Goal: Information Seeking & Learning: Learn about a topic

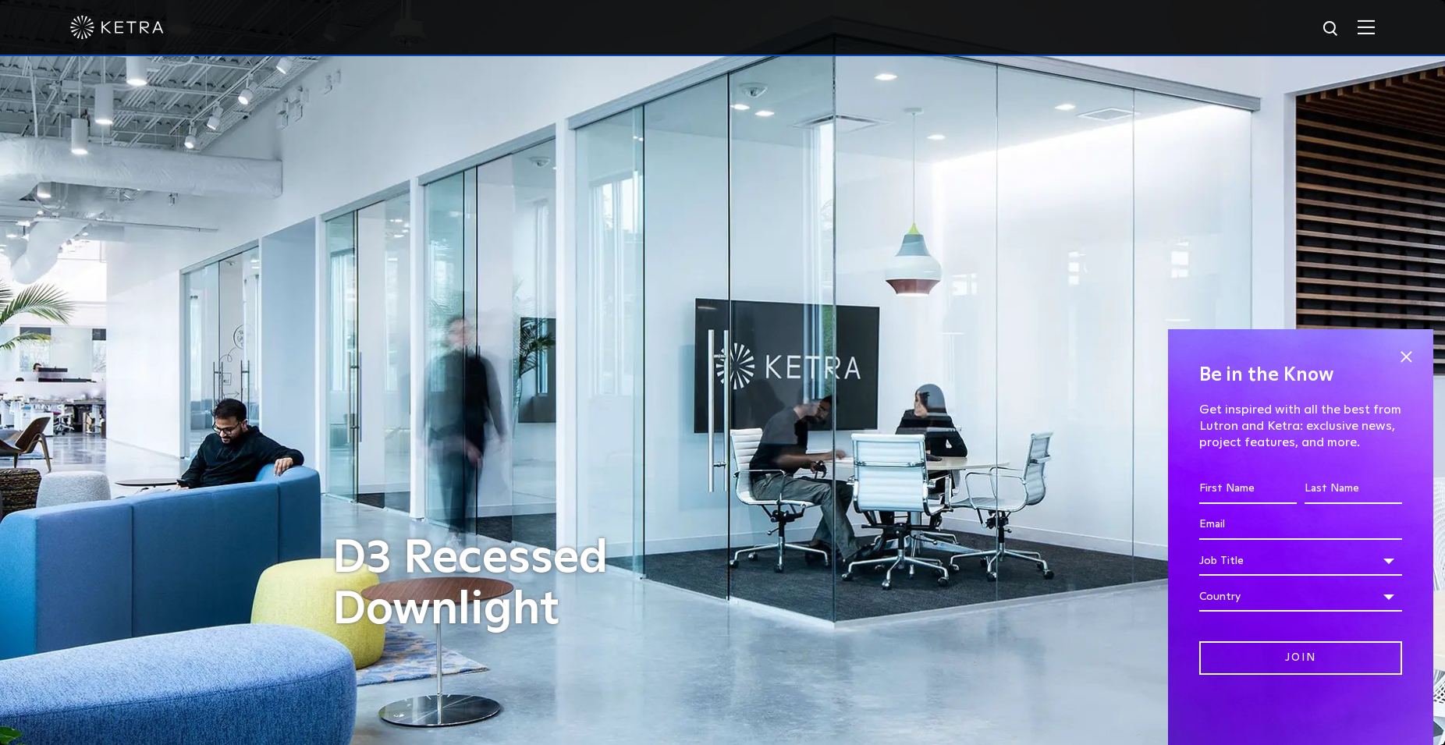
scroll to position [398, 0]
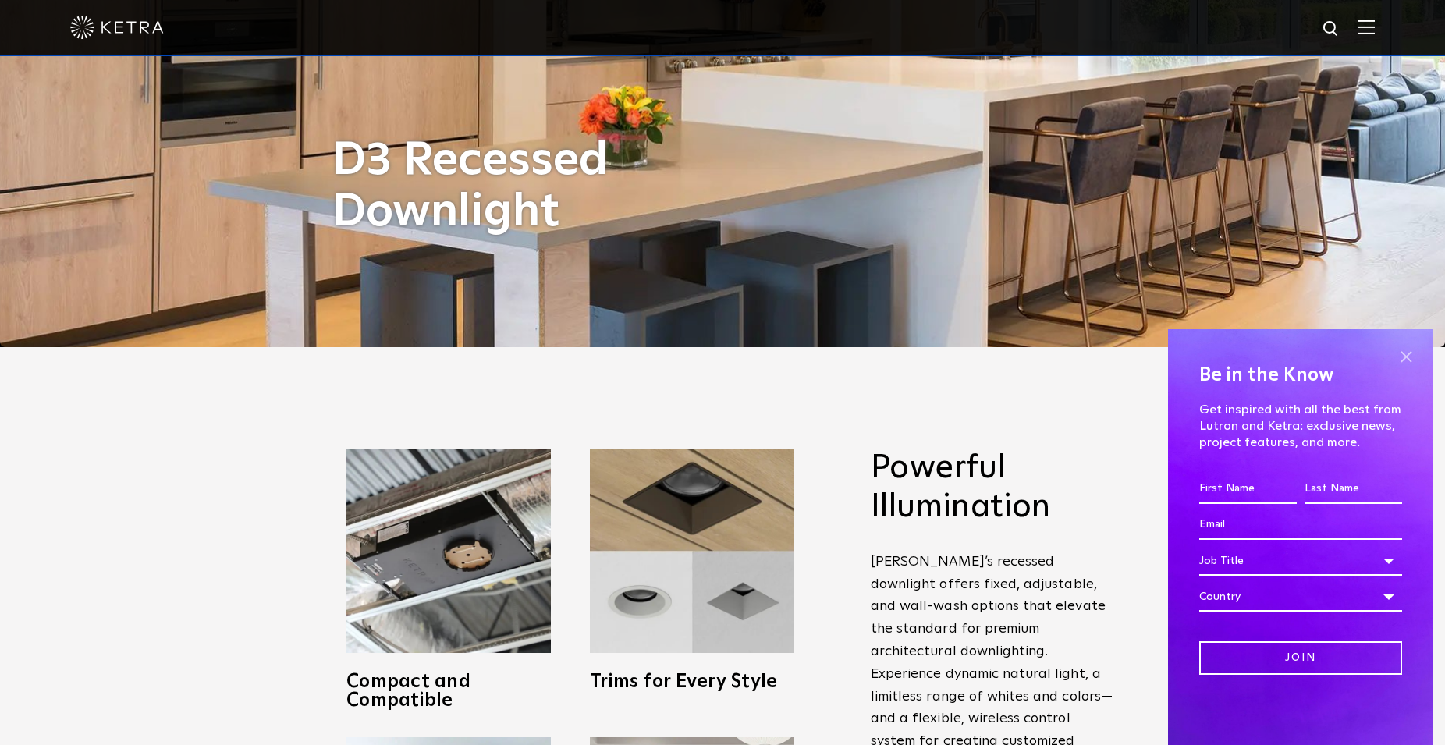
click at [1416, 349] on span at bounding box center [1405, 356] width 23 height 23
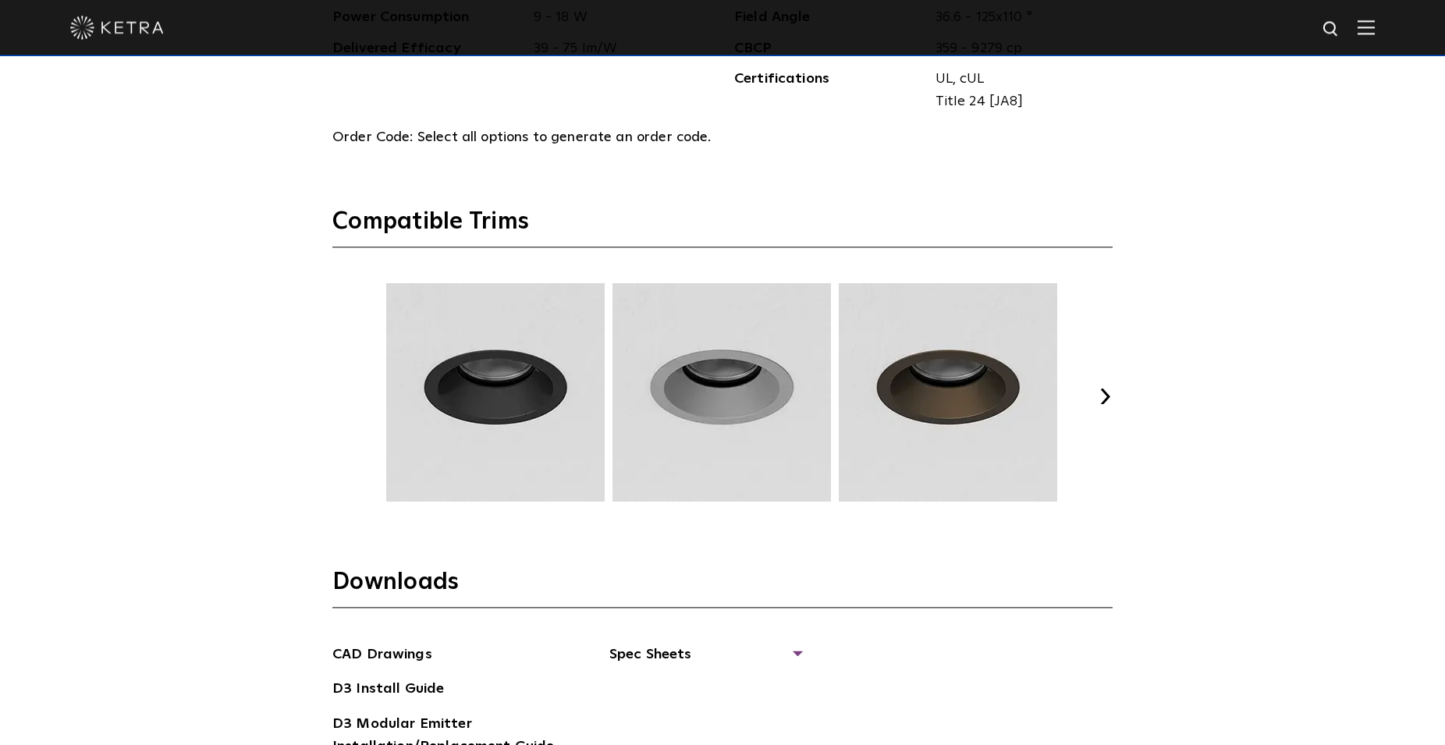
scroll to position [2149, 0]
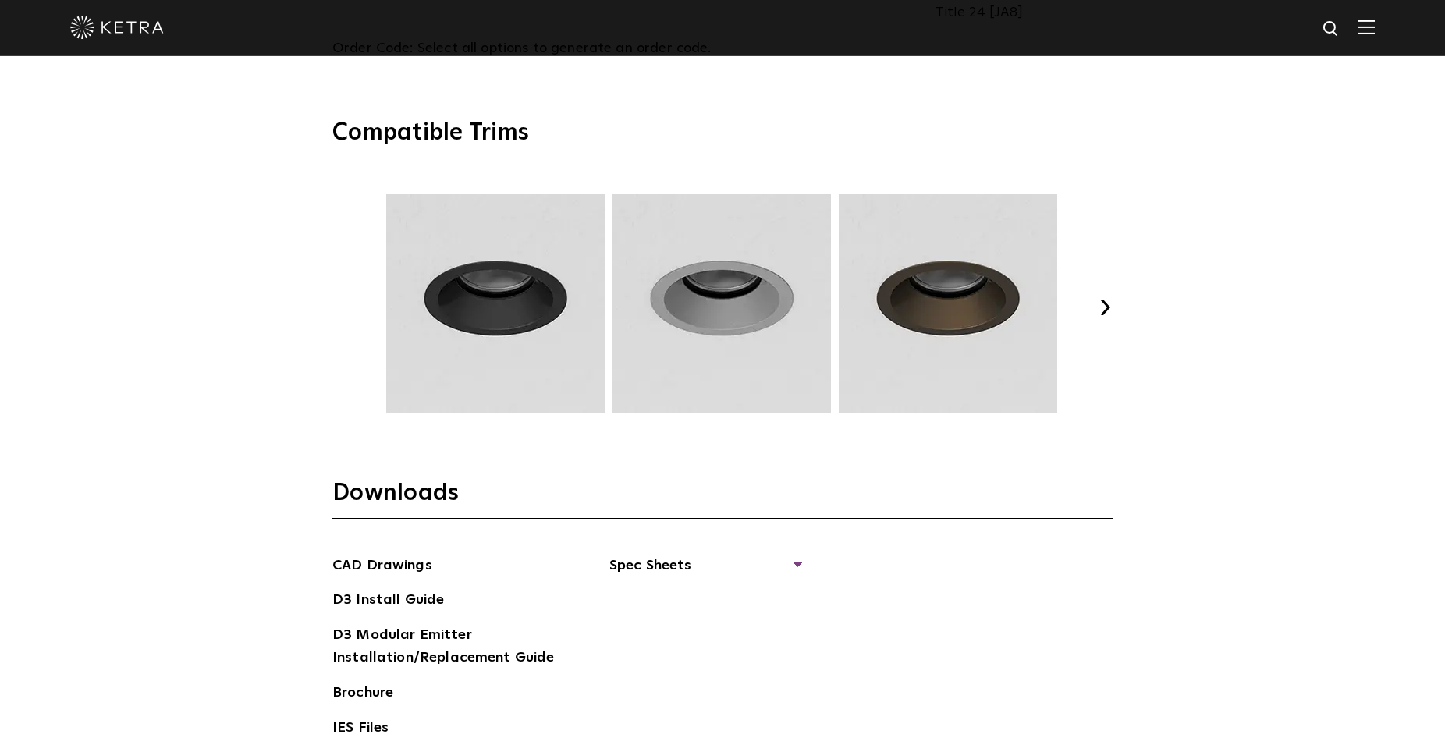
click at [1114, 316] on div "Select Your Specs Options Fixture Type Fixture Type Adjustable Fixed Wall Wash …" at bounding box center [723, 144] width 812 height 1387
click at [1111, 312] on button "Next" at bounding box center [1105, 308] width 16 height 16
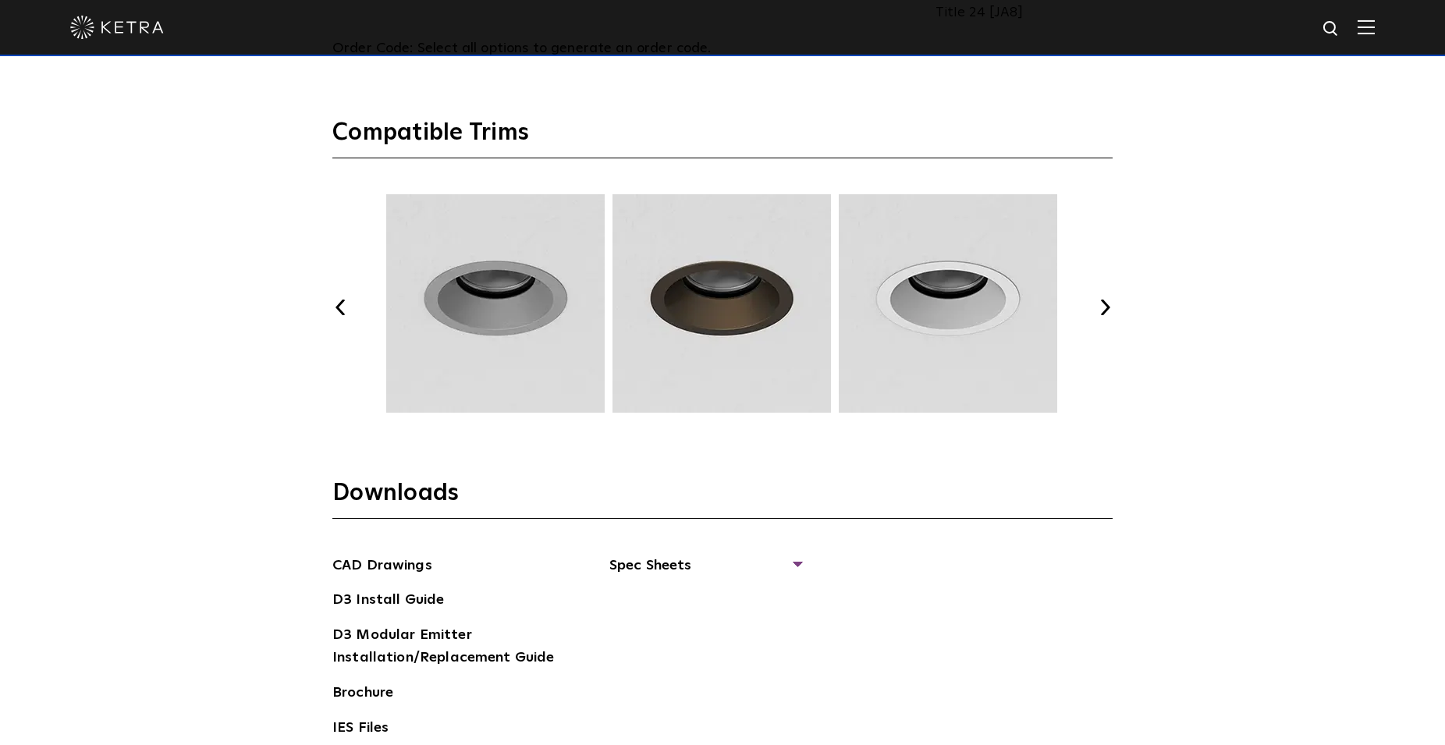
click at [1111, 312] on button "Next" at bounding box center [1105, 308] width 16 height 16
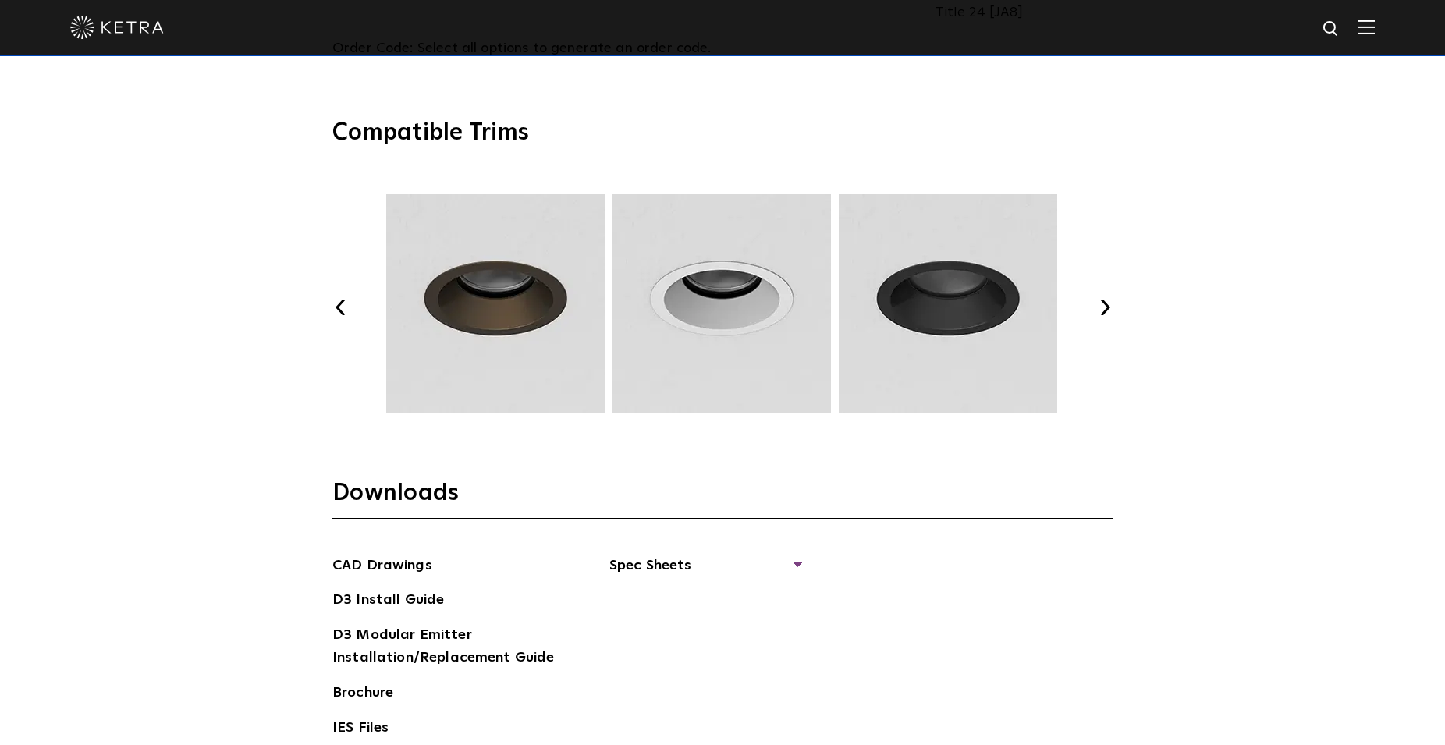
click at [1111, 312] on button "Next" at bounding box center [1105, 308] width 16 height 16
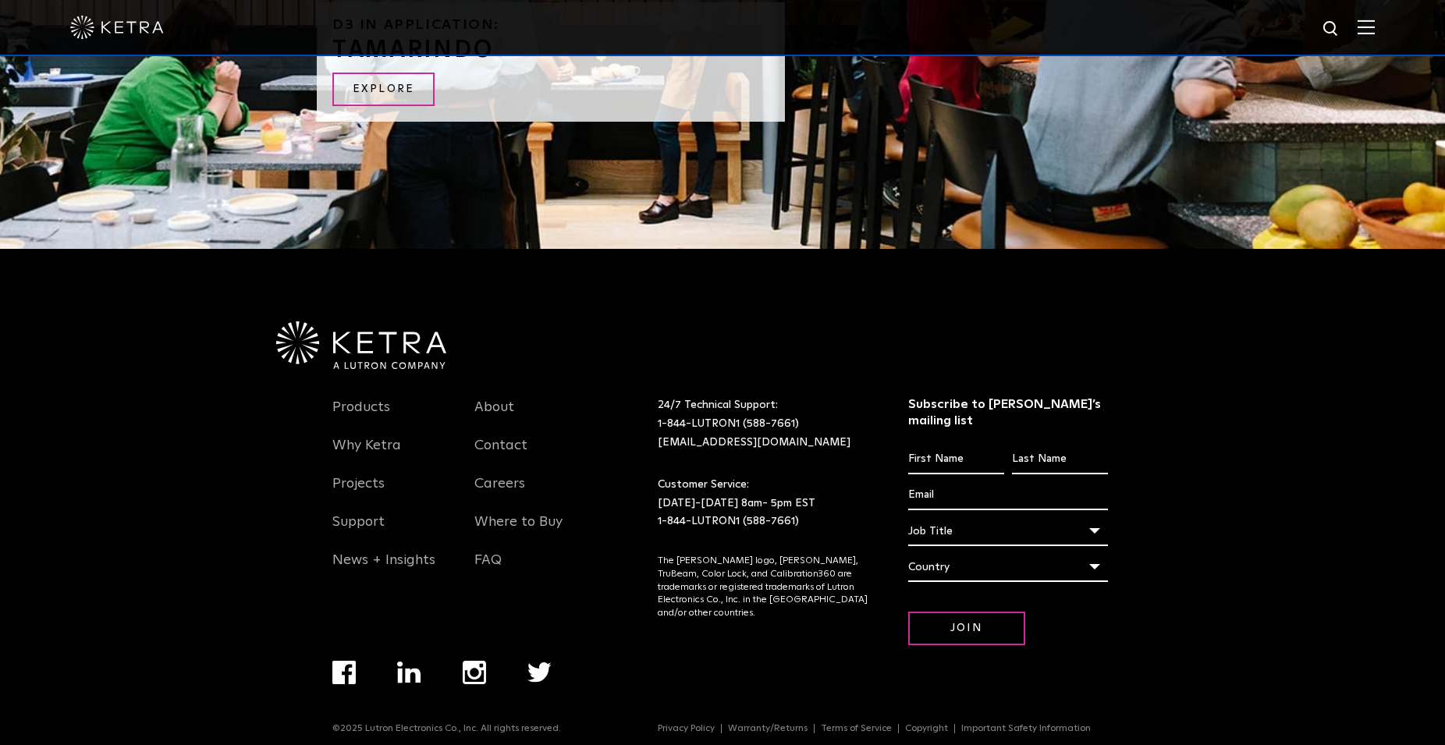
scroll to position [3349, 0]
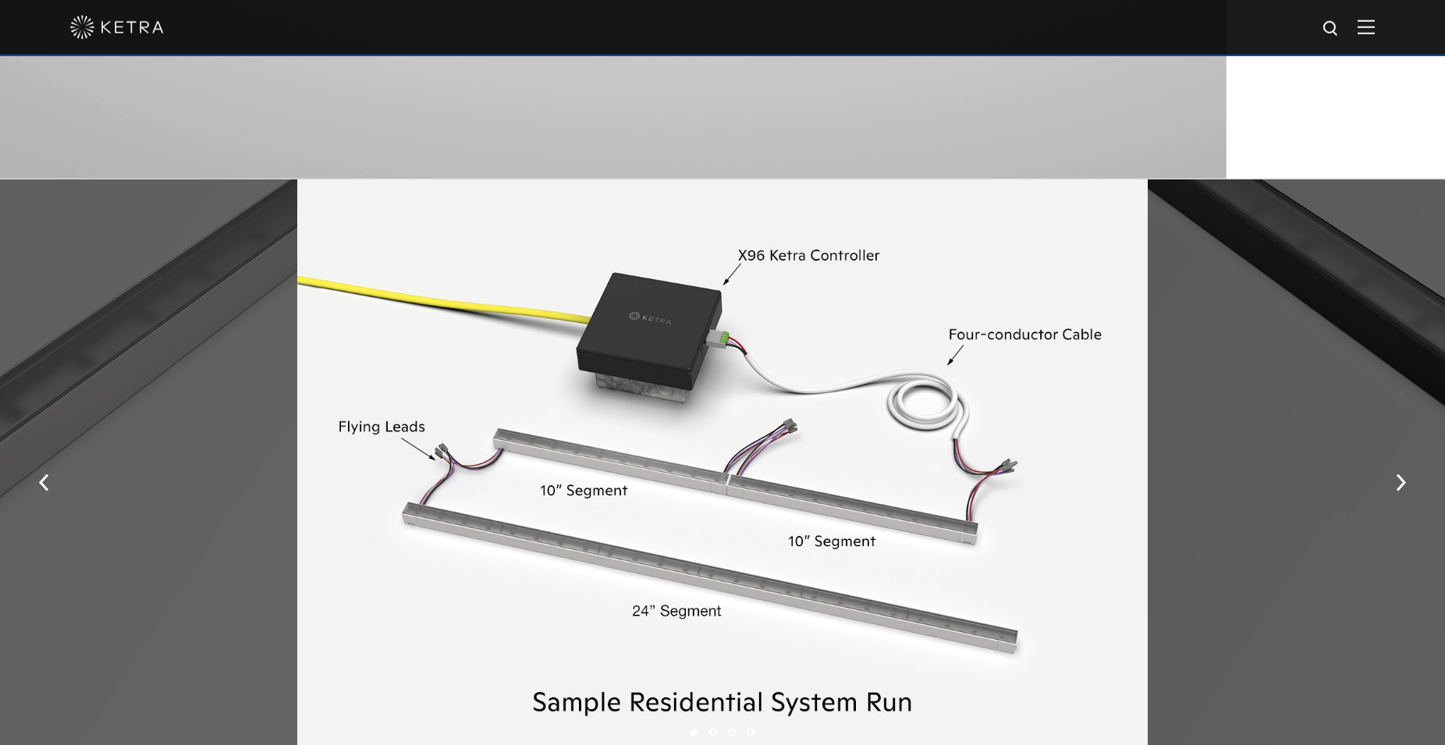
scroll to position [2069, 0]
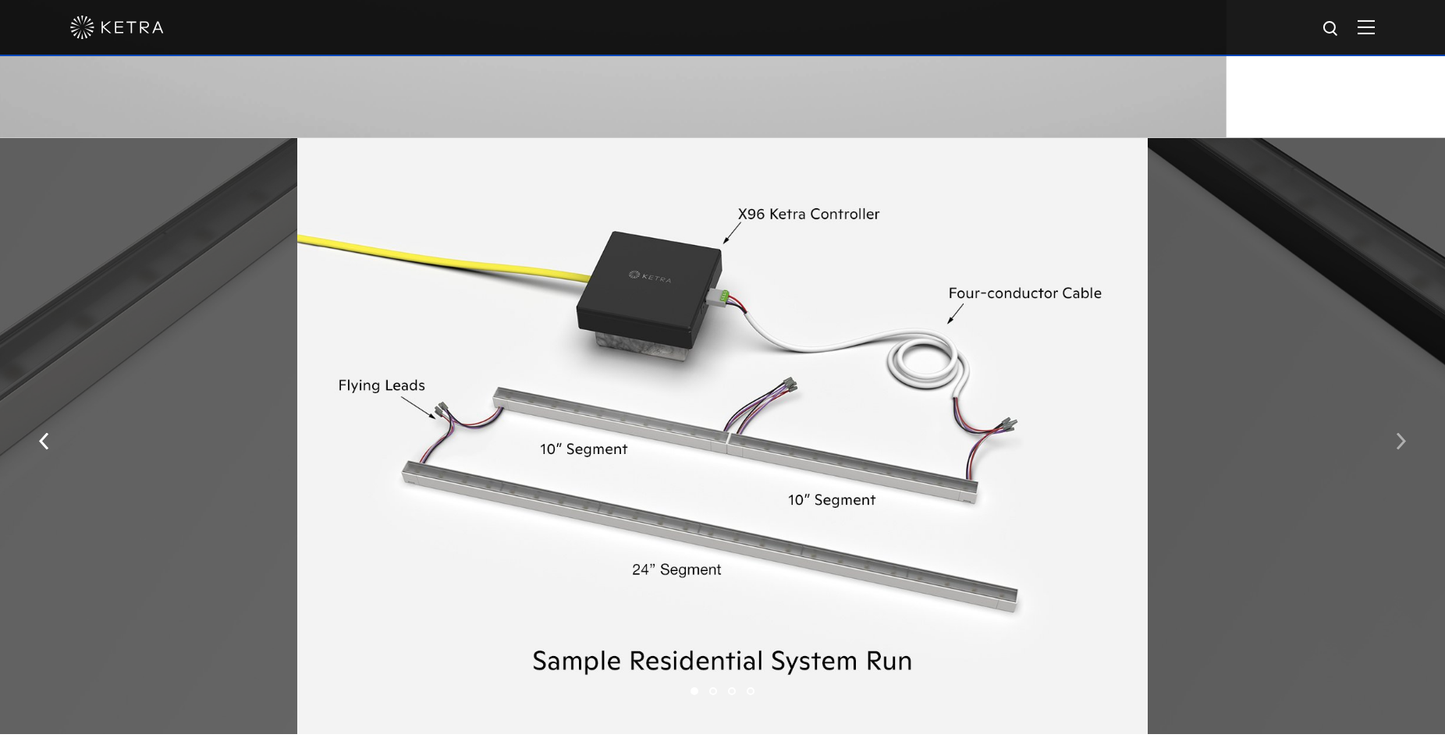
click at [1409, 439] on button "button" at bounding box center [1401, 440] width 34 height 54
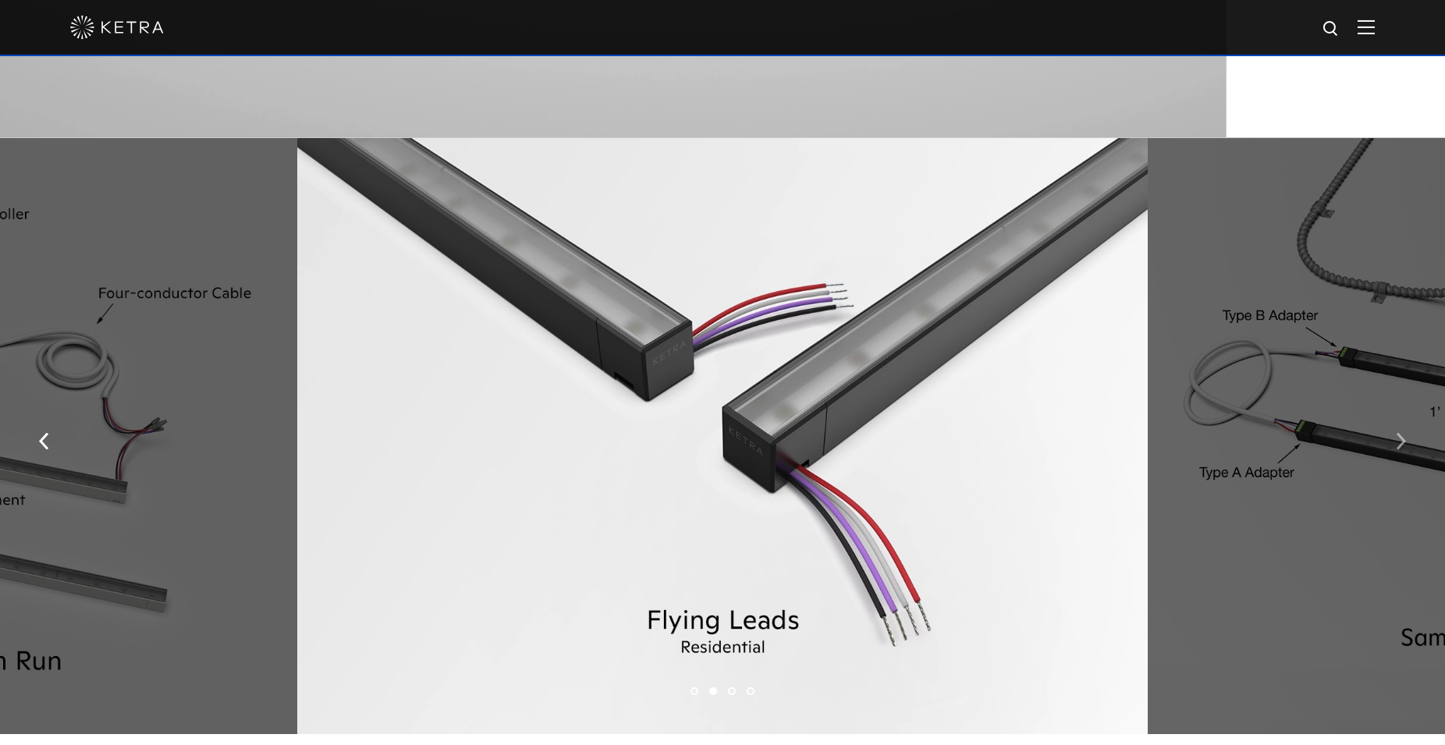
click at [1409, 439] on button "button" at bounding box center [1401, 440] width 34 height 54
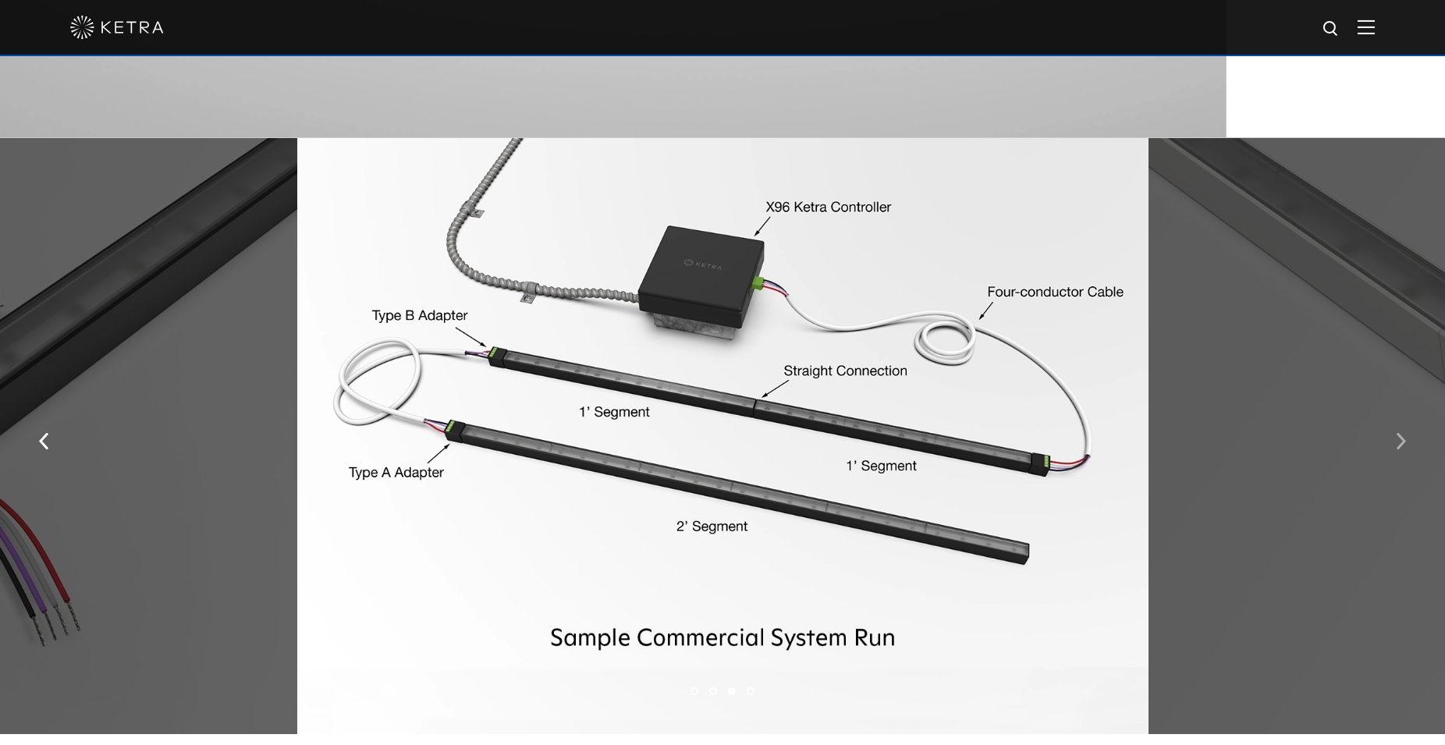
click at [1406, 445] on button "button" at bounding box center [1401, 440] width 34 height 54
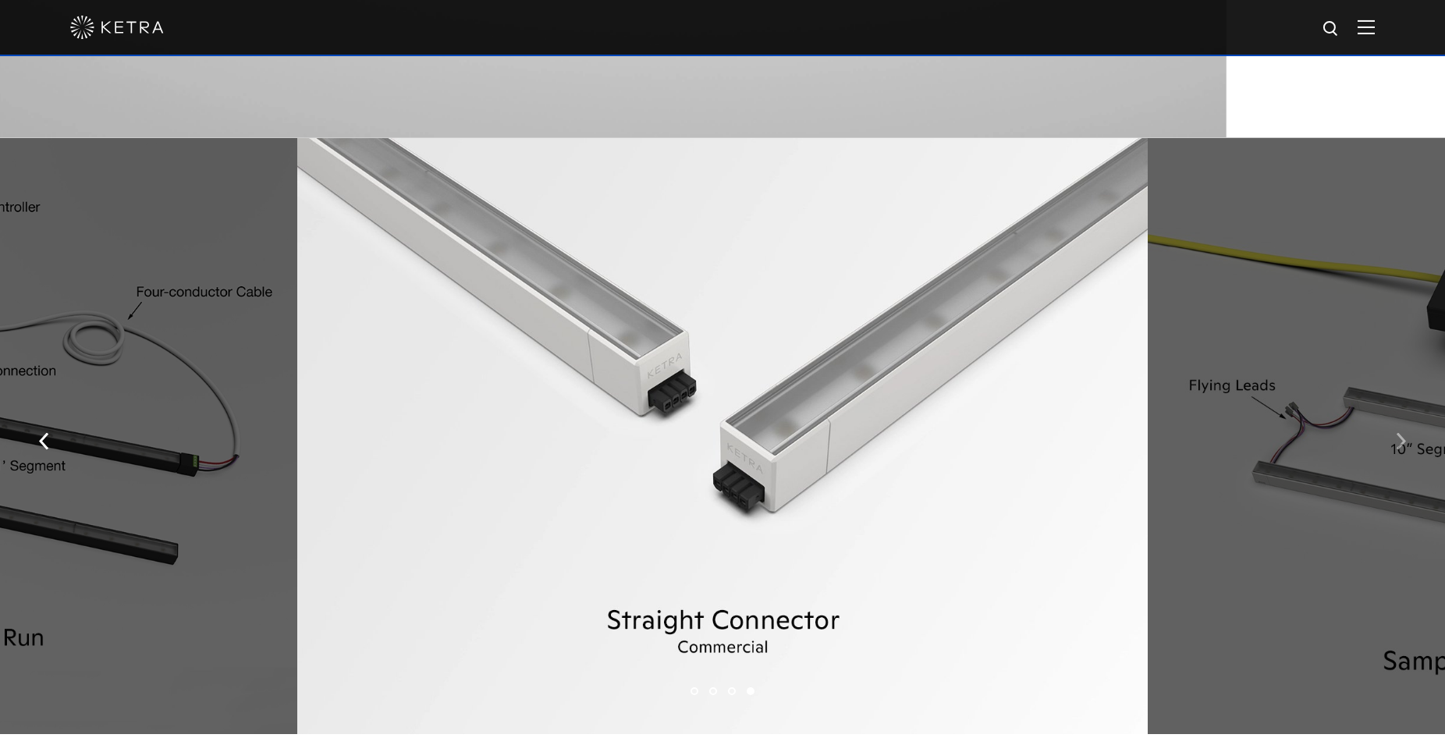
click at [1406, 445] on button "button" at bounding box center [1401, 440] width 34 height 54
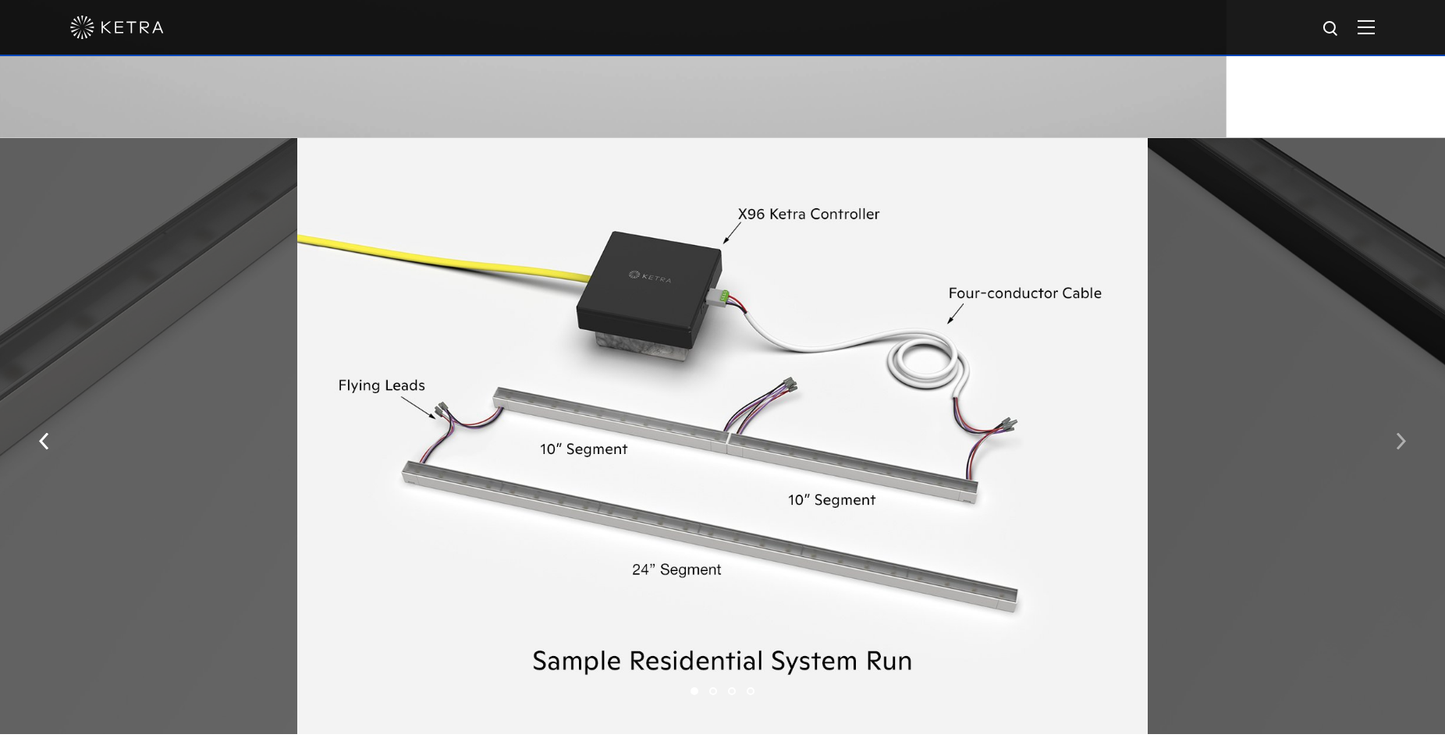
click at [1406, 445] on button "button" at bounding box center [1401, 440] width 34 height 54
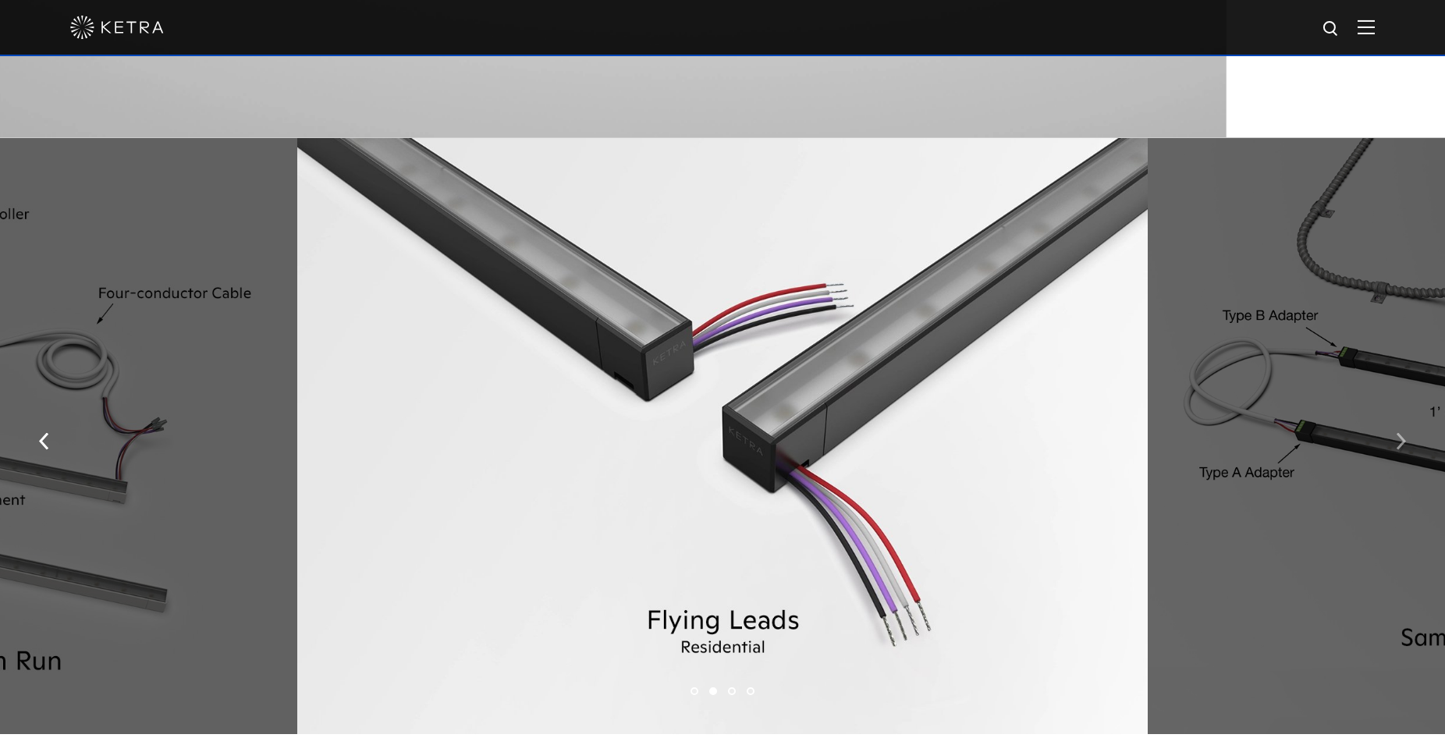
click at [1406, 445] on button "button" at bounding box center [1401, 440] width 34 height 54
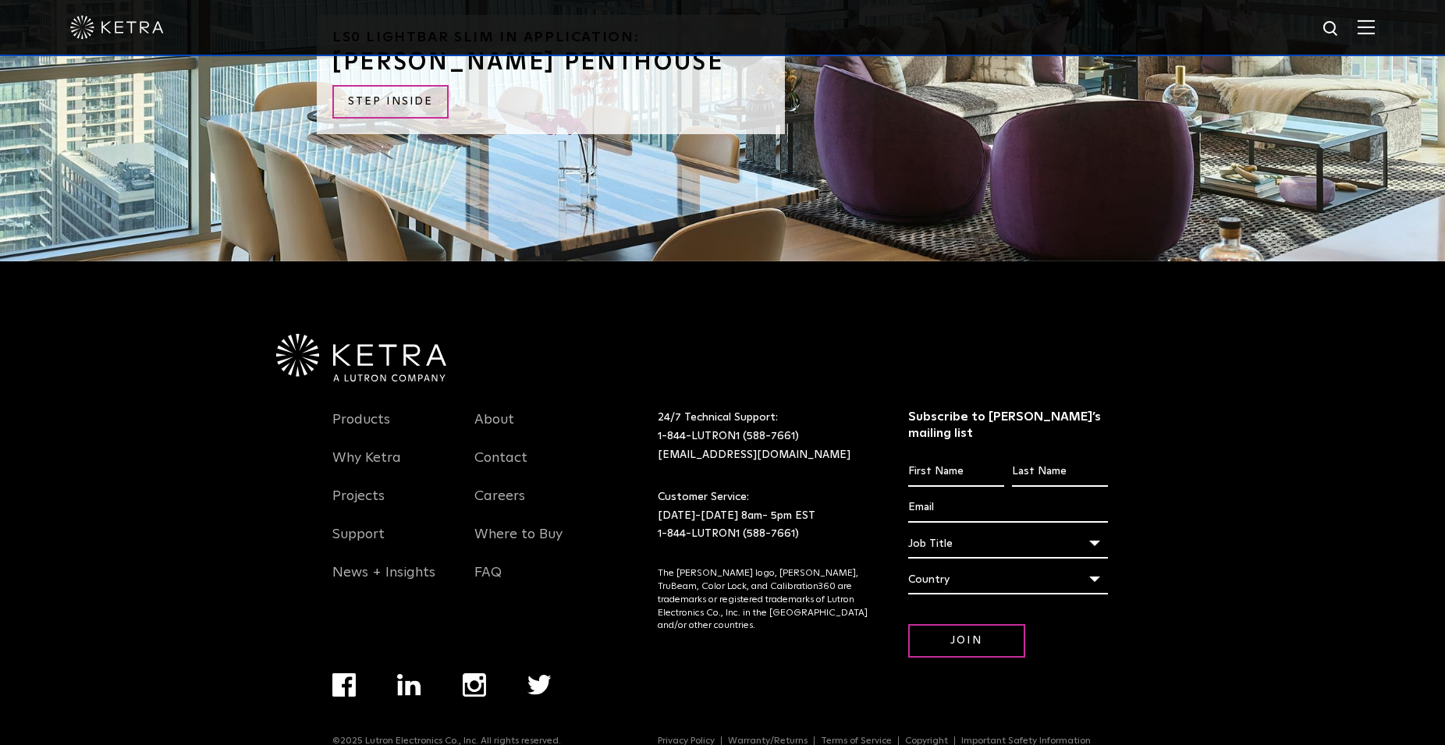
scroll to position [3500, 0]
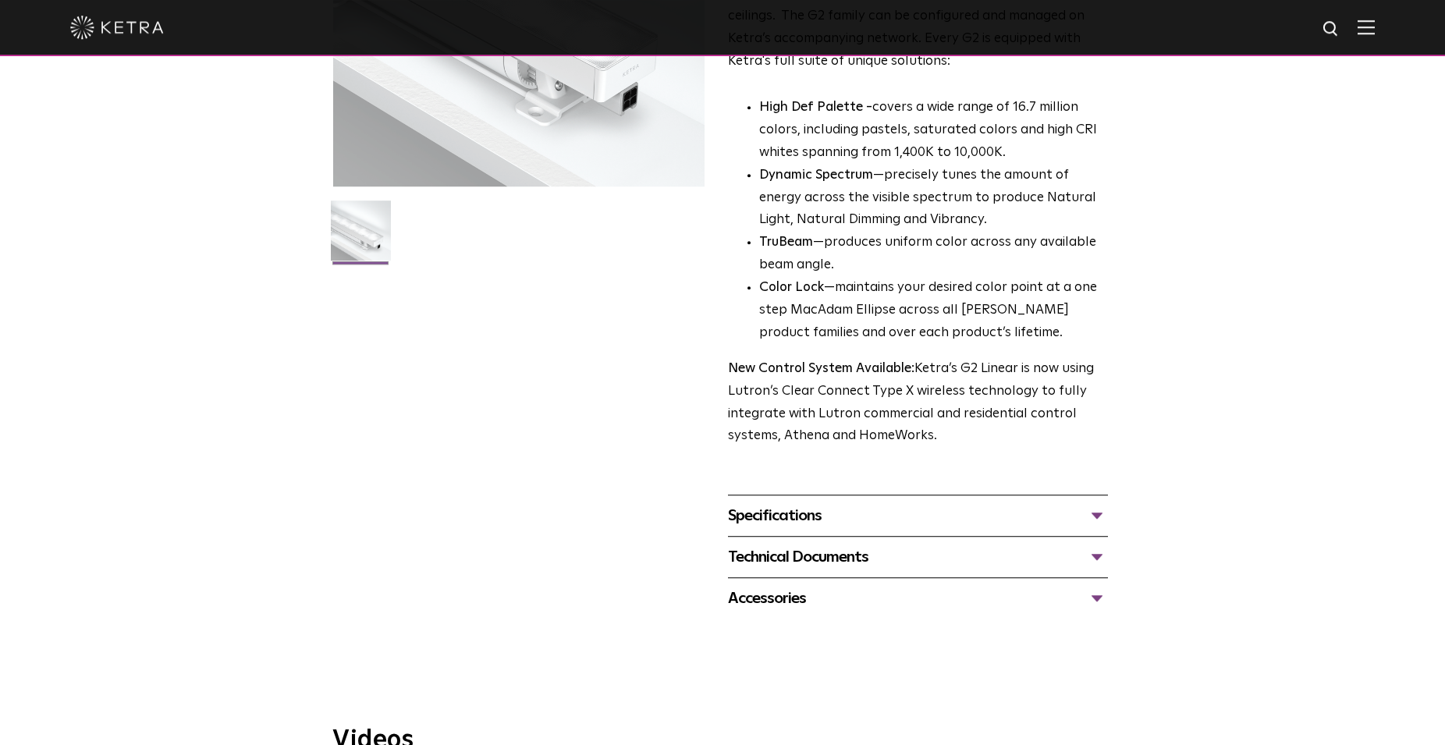
scroll to position [398, 0]
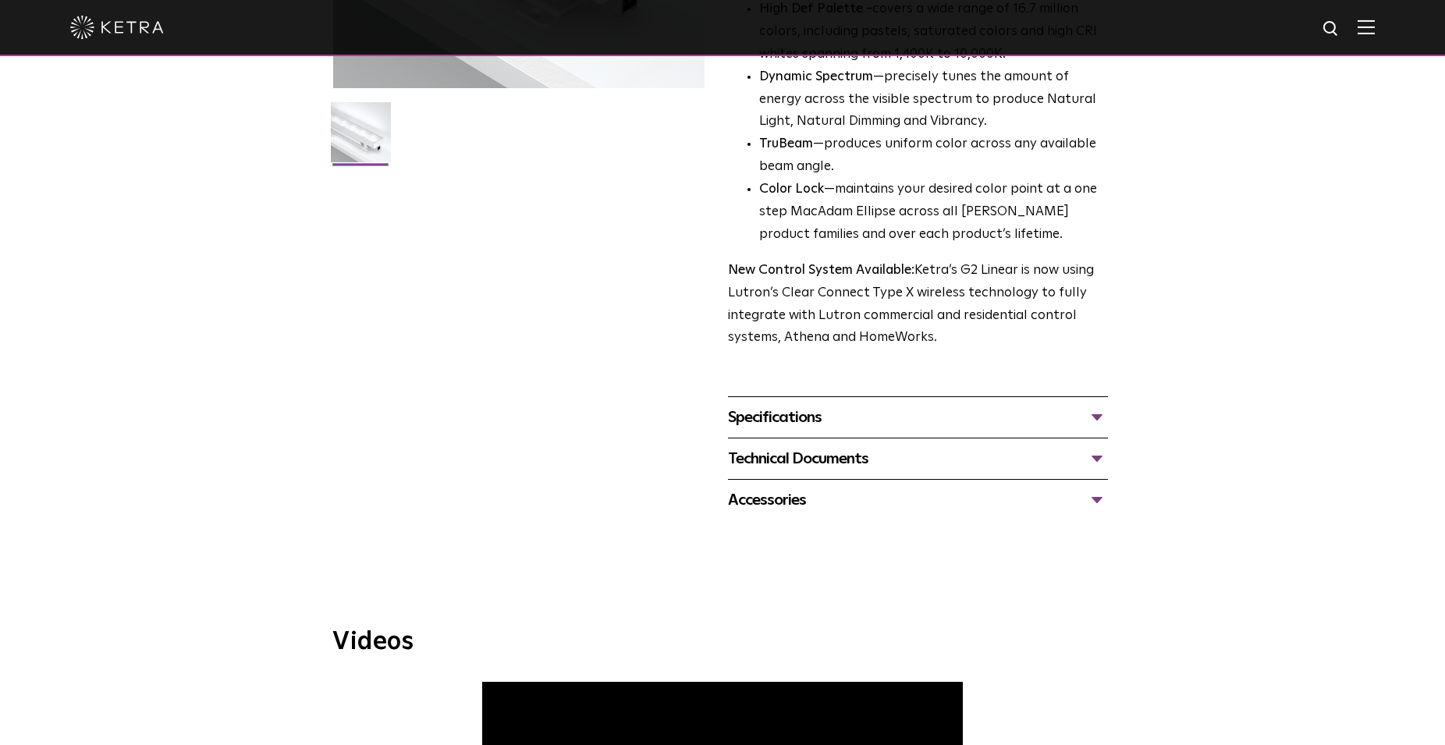
click at [1008, 417] on div "Specifications" at bounding box center [918, 417] width 380 height 25
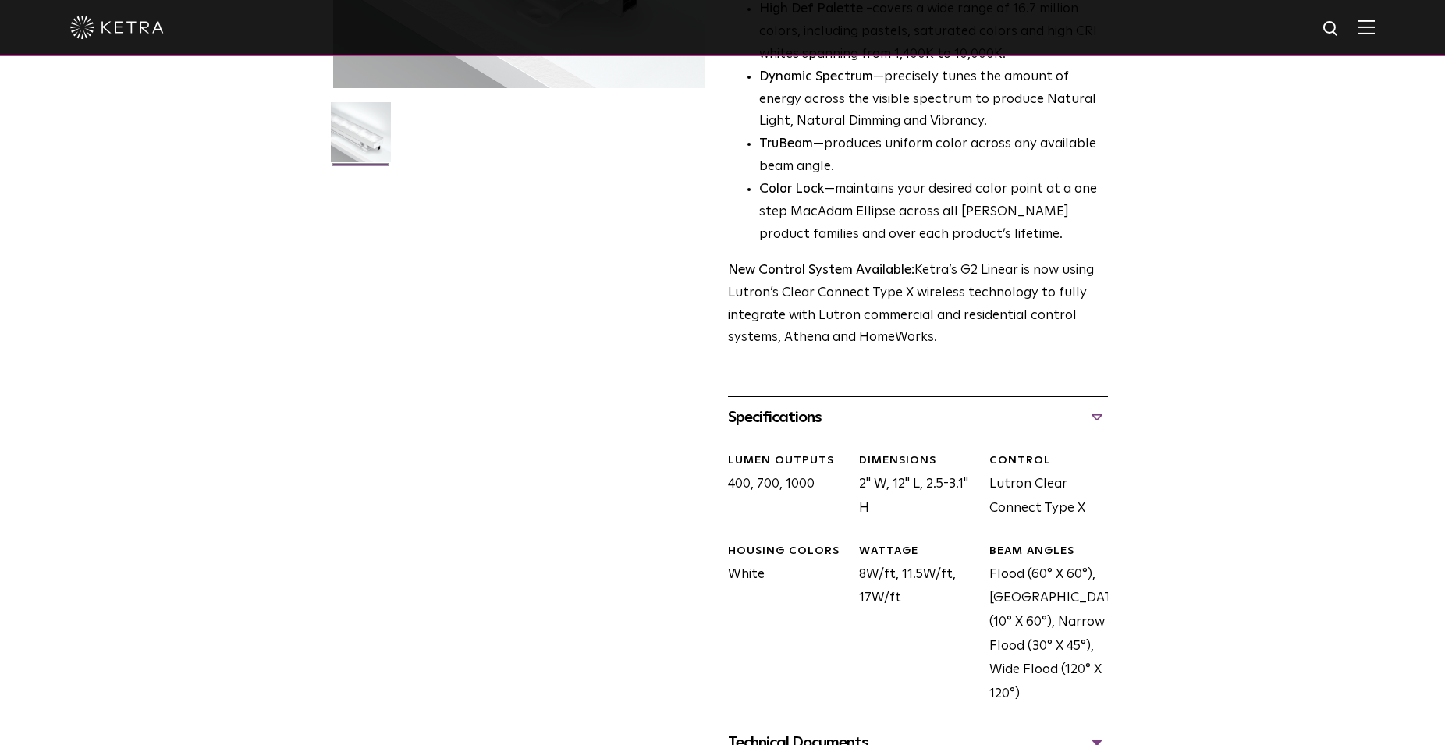
click at [1008, 417] on div "Specifications" at bounding box center [918, 417] width 380 height 25
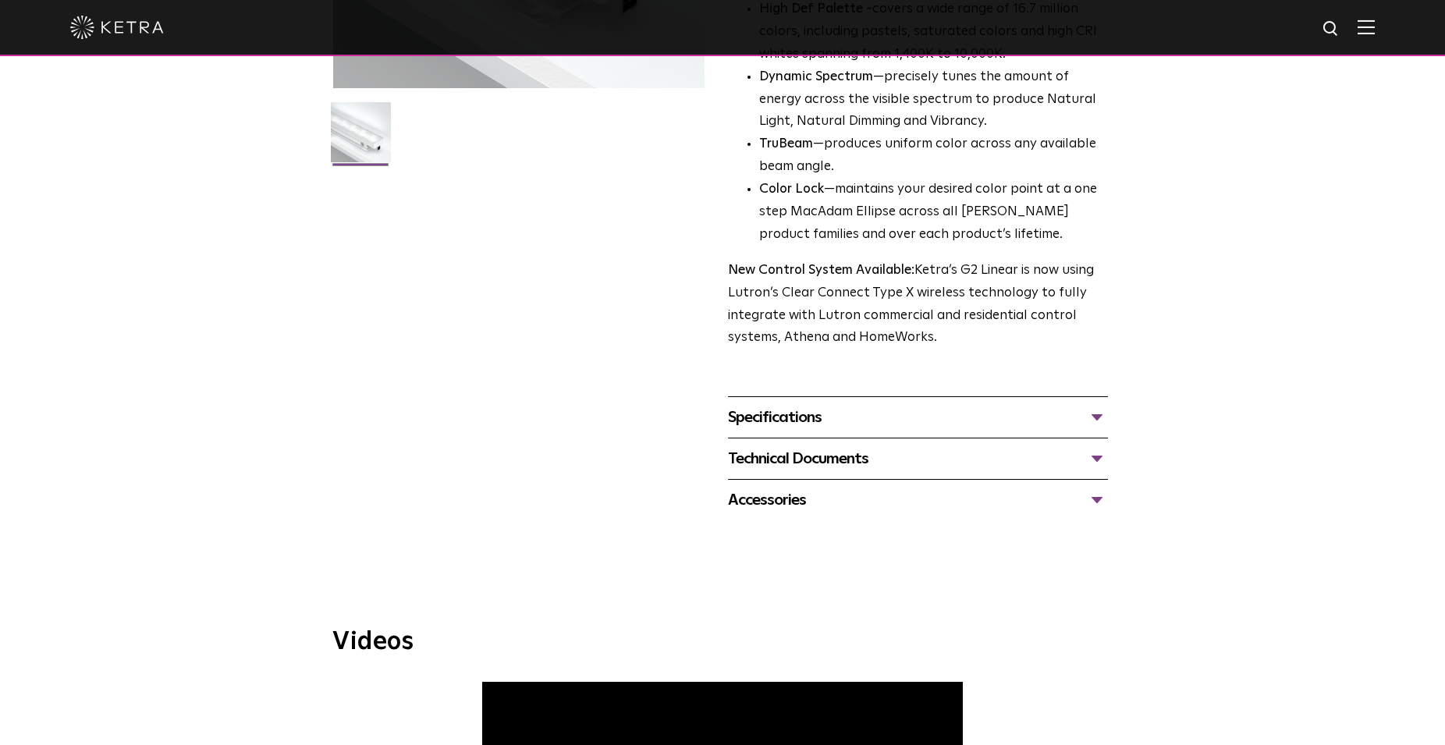
click at [1008, 417] on div "Specifications" at bounding box center [918, 417] width 380 height 25
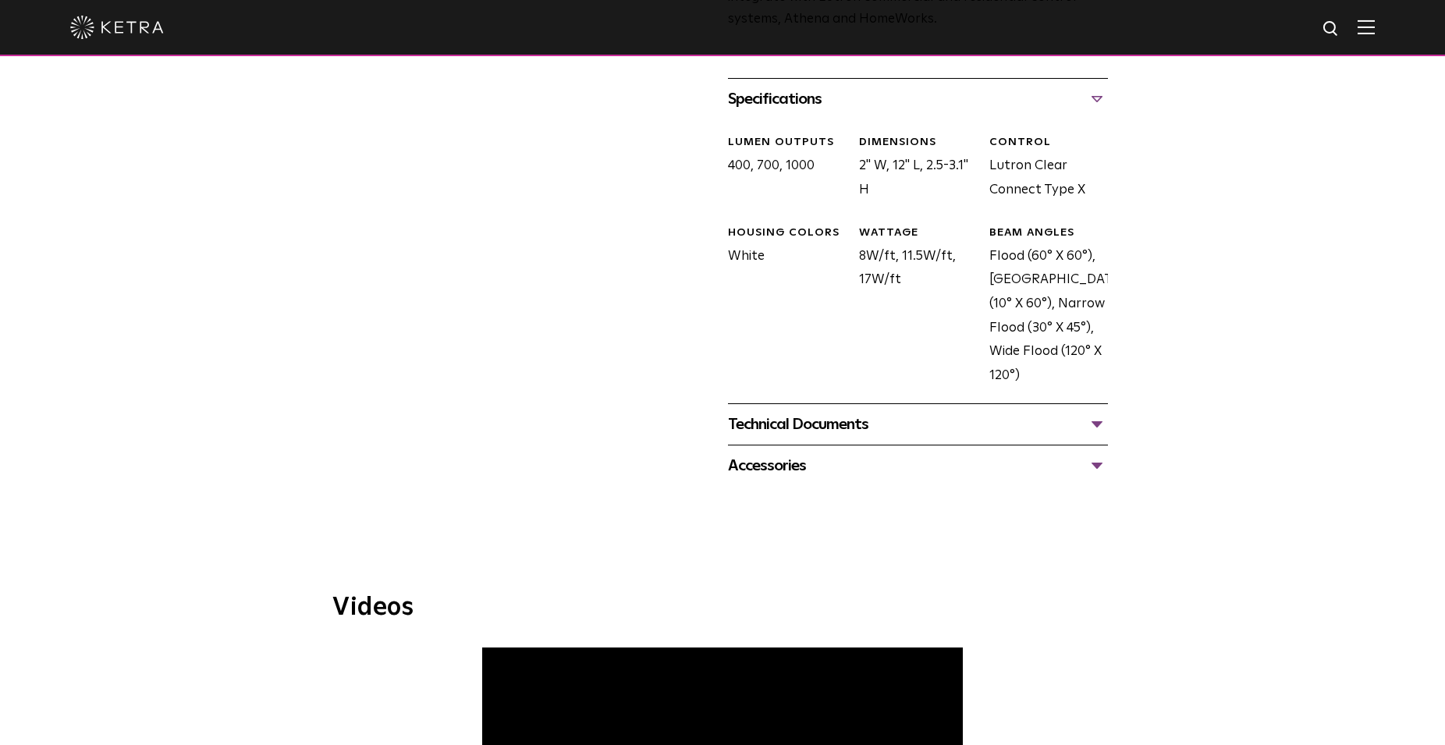
click at [965, 435] on div "Technical Documents" at bounding box center [918, 424] width 380 height 25
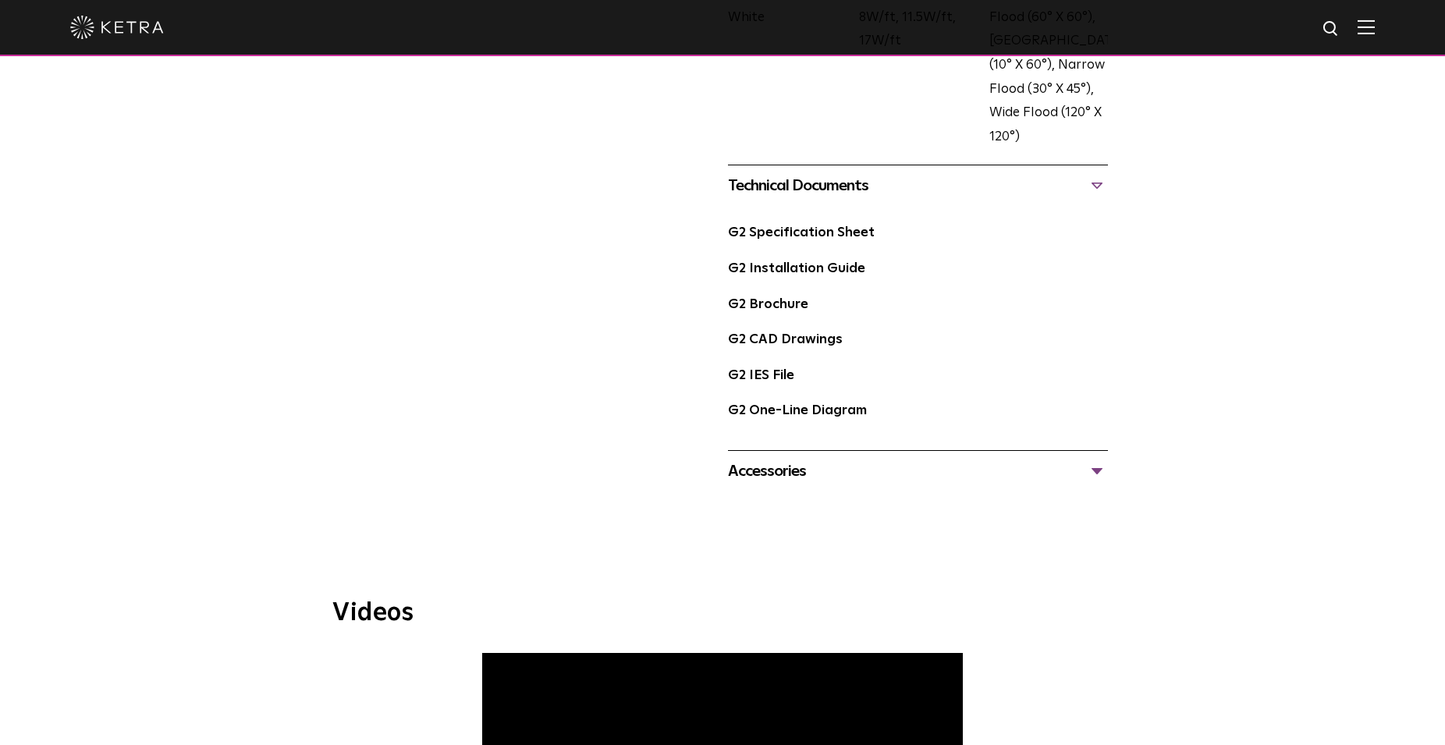
click at [881, 473] on div "Accessories" at bounding box center [918, 471] width 380 height 25
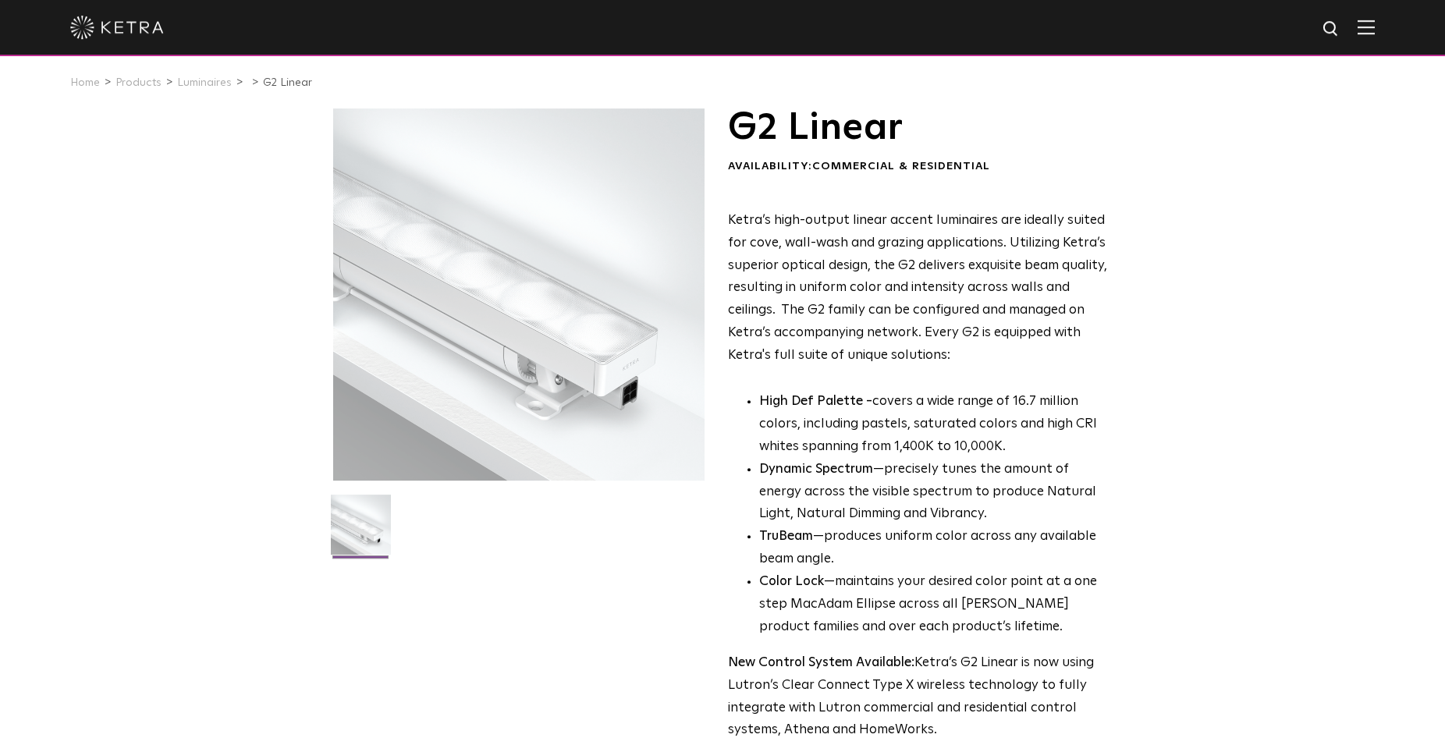
scroll to position [0, 0]
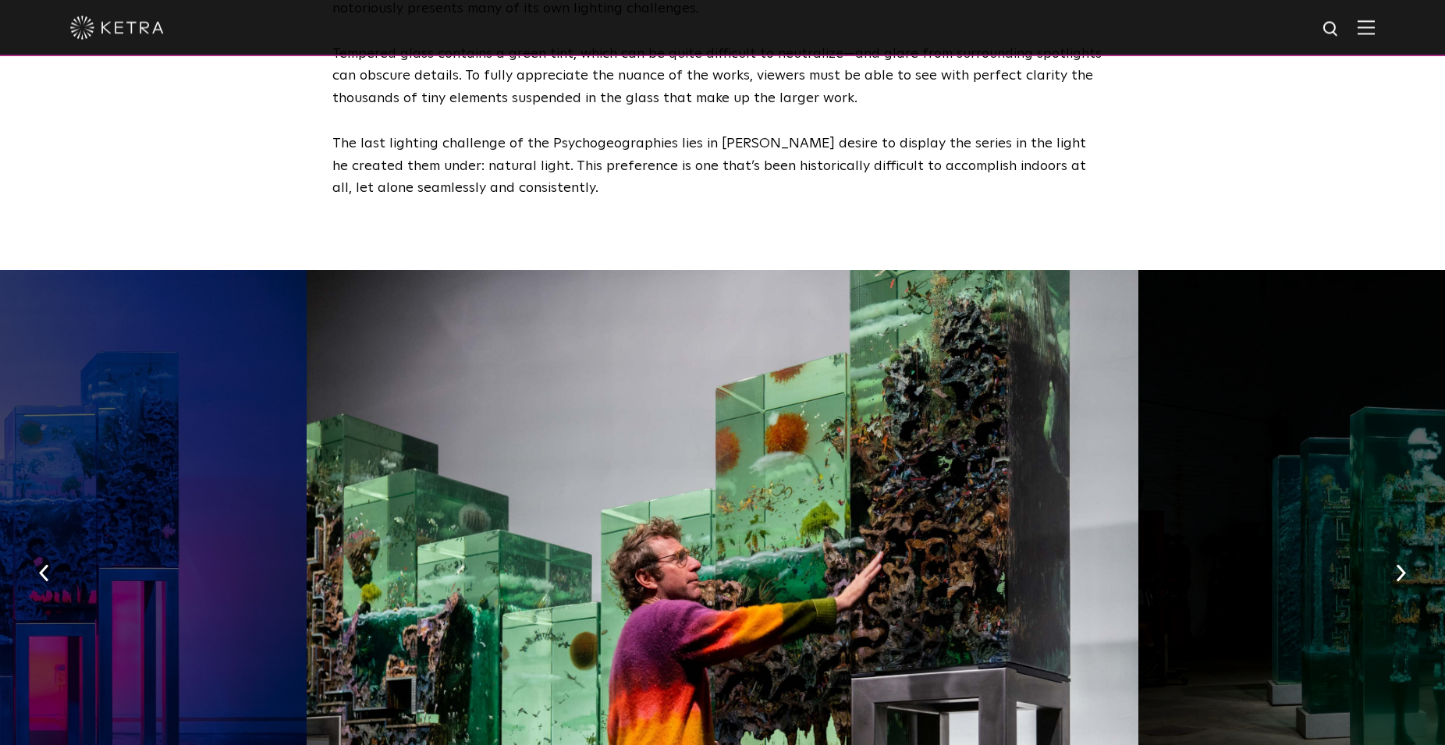
scroll to position [2308, 0]
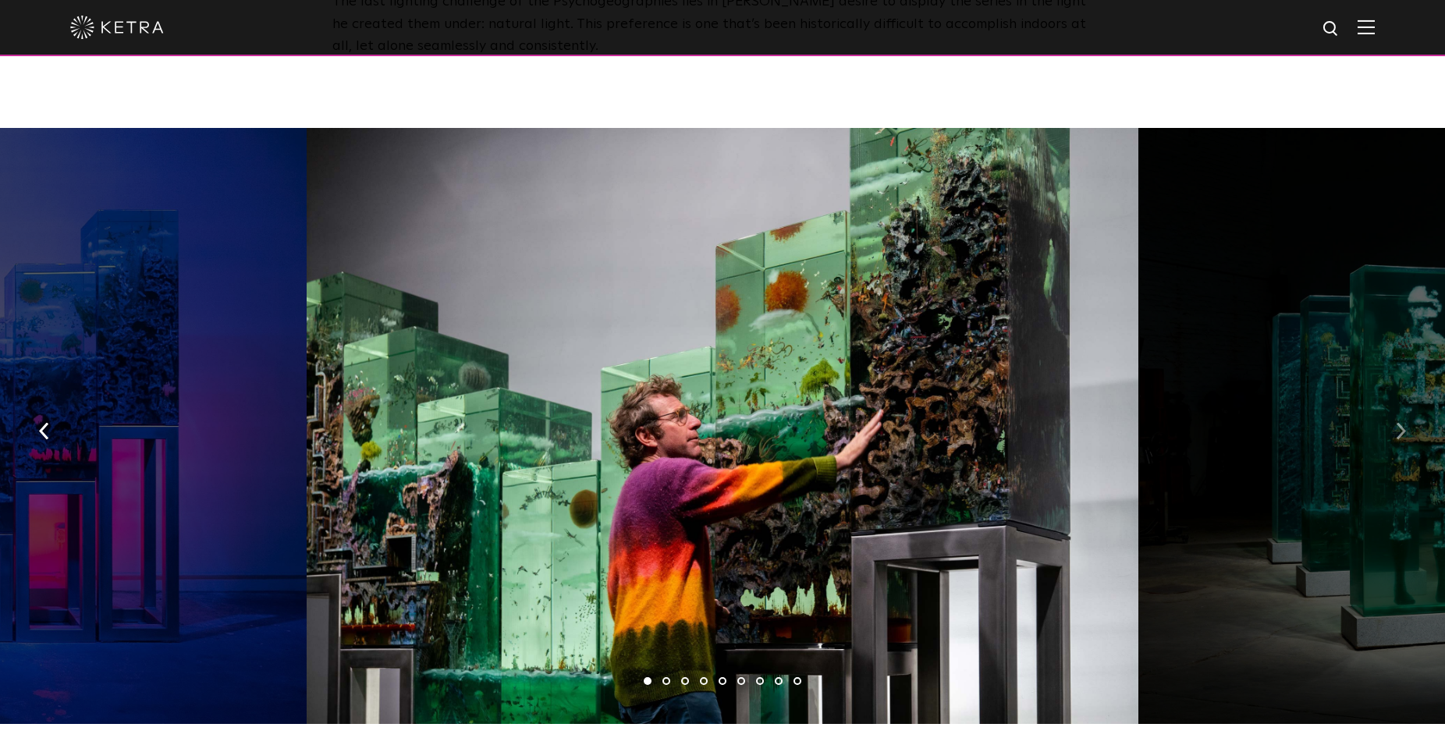
click at [1414, 403] on button "button" at bounding box center [1401, 430] width 34 height 54
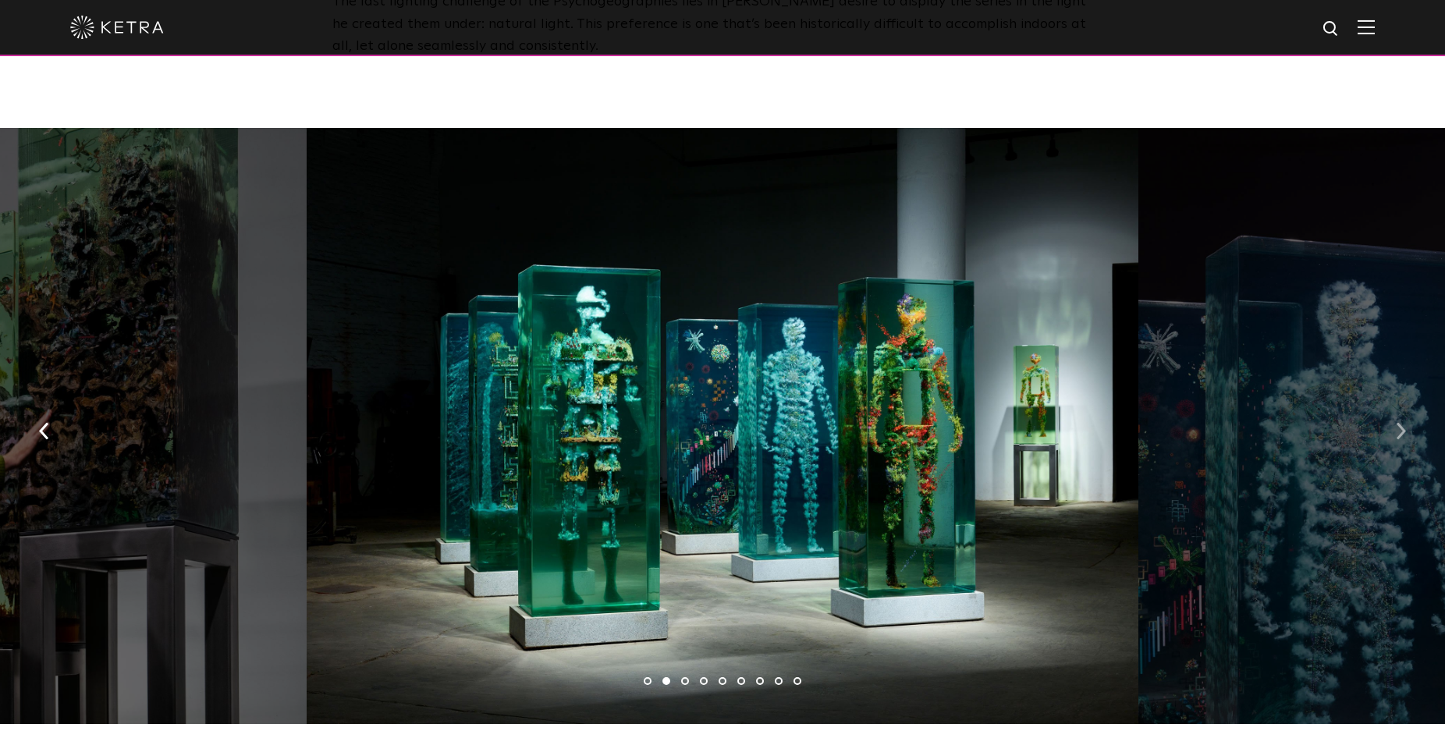
click at [1414, 403] on button "button" at bounding box center [1401, 430] width 34 height 54
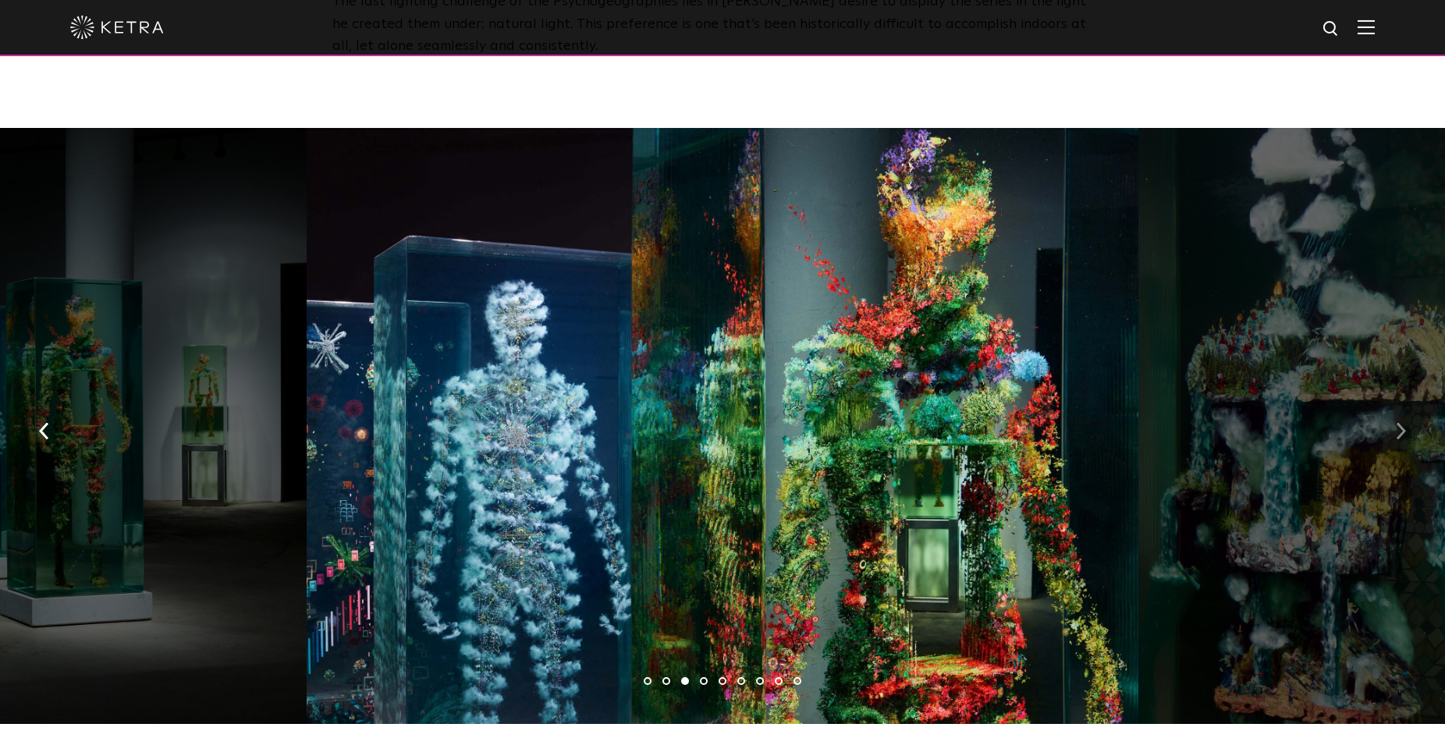
click at [1414, 403] on button "button" at bounding box center [1401, 430] width 34 height 54
